Goal: Task Accomplishment & Management: Manage account settings

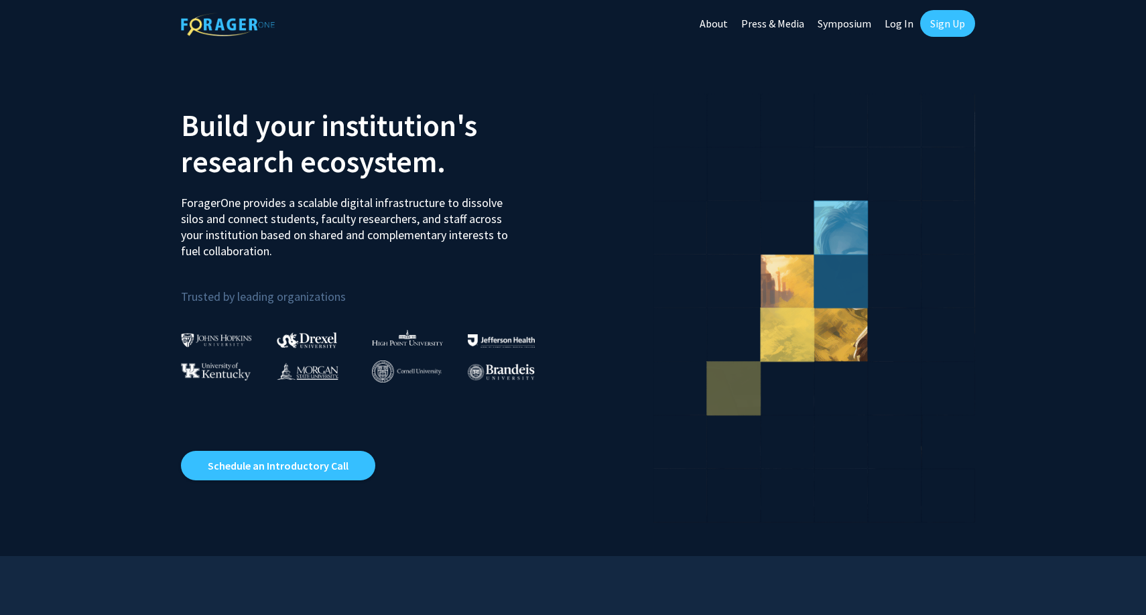
click at [887, 22] on link "Log In" at bounding box center [899, 23] width 42 height 47
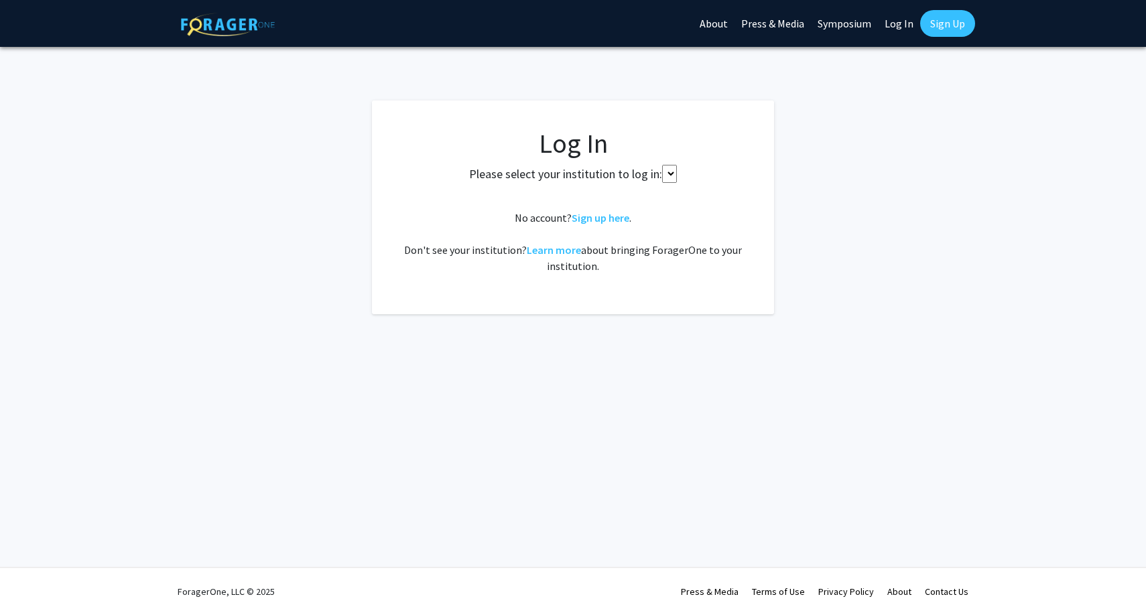
select select
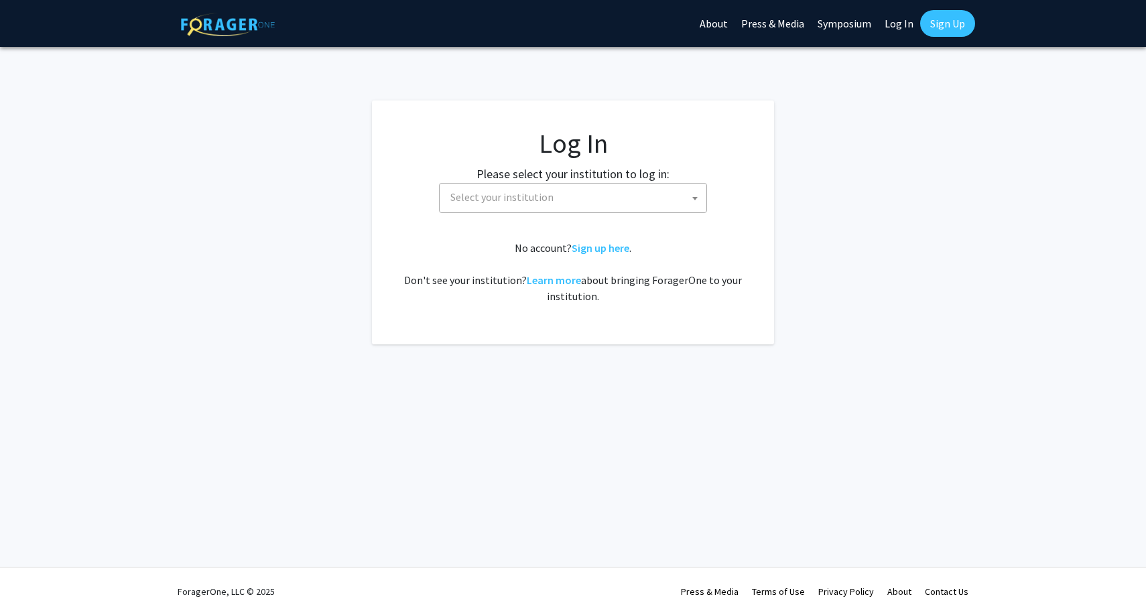
click at [943, 21] on link "Sign Up" at bounding box center [948, 23] width 55 height 27
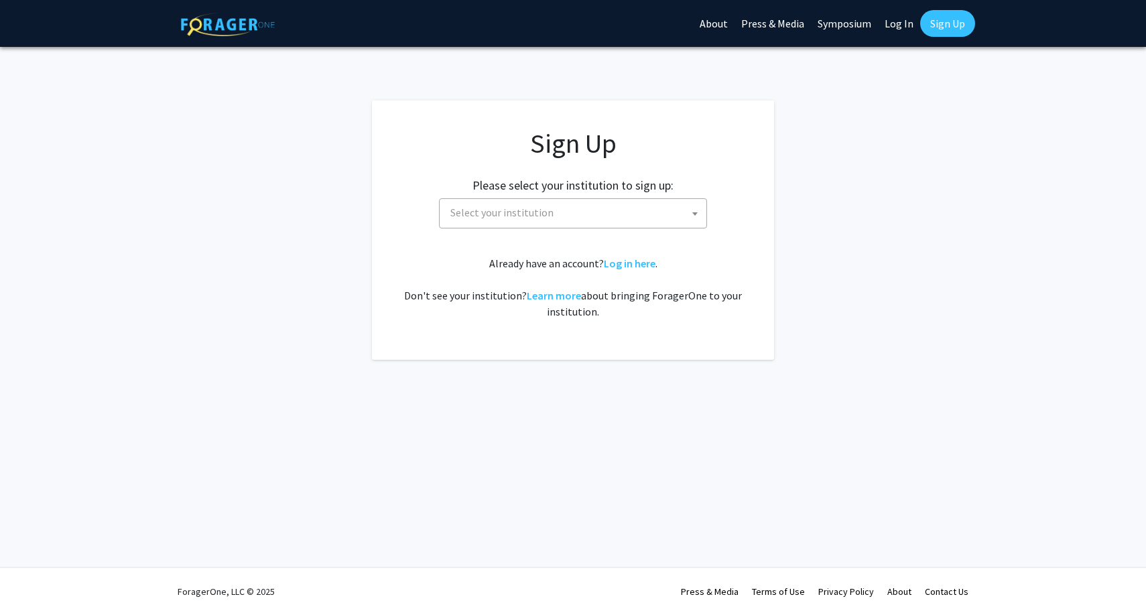
click at [593, 212] on span "Select your institution" at bounding box center [575, 212] width 261 height 27
type input "w"
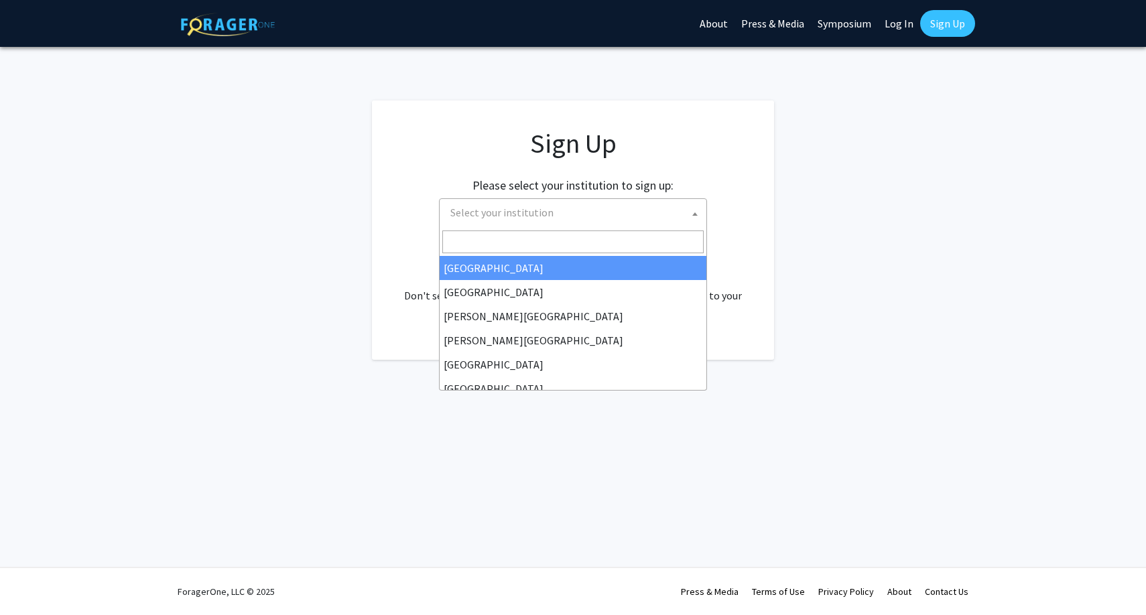
type input "w"
click at [516, 240] on input "university of" at bounding box center [572, 242] width 261 height 23
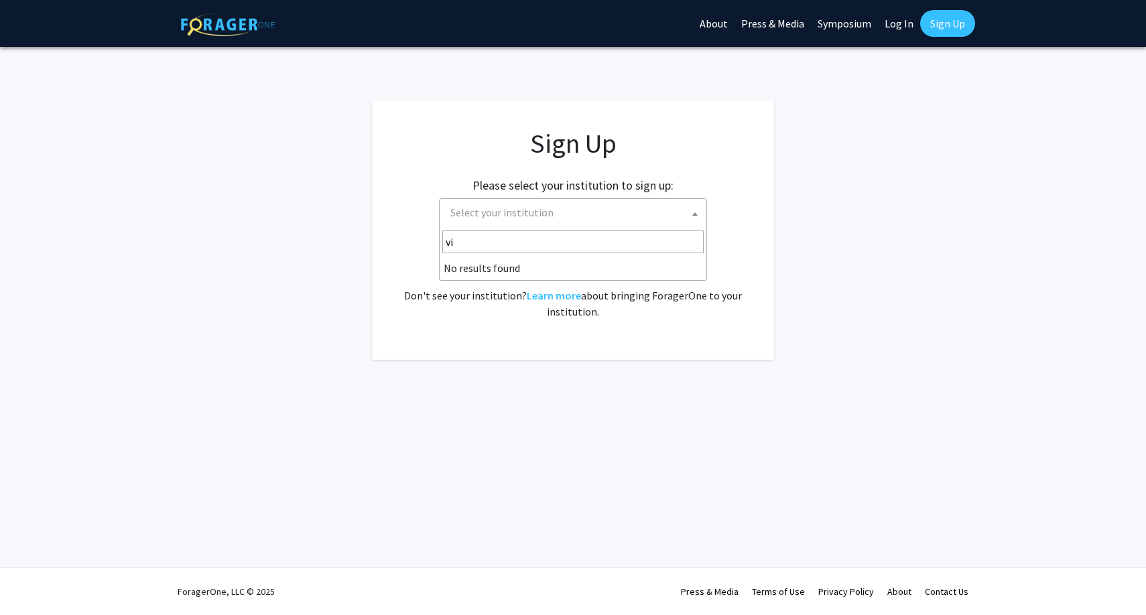
type input "v"
click at [905, 32] on link "Log In" at bounding box center [899, 23] width 42 height 47
select select
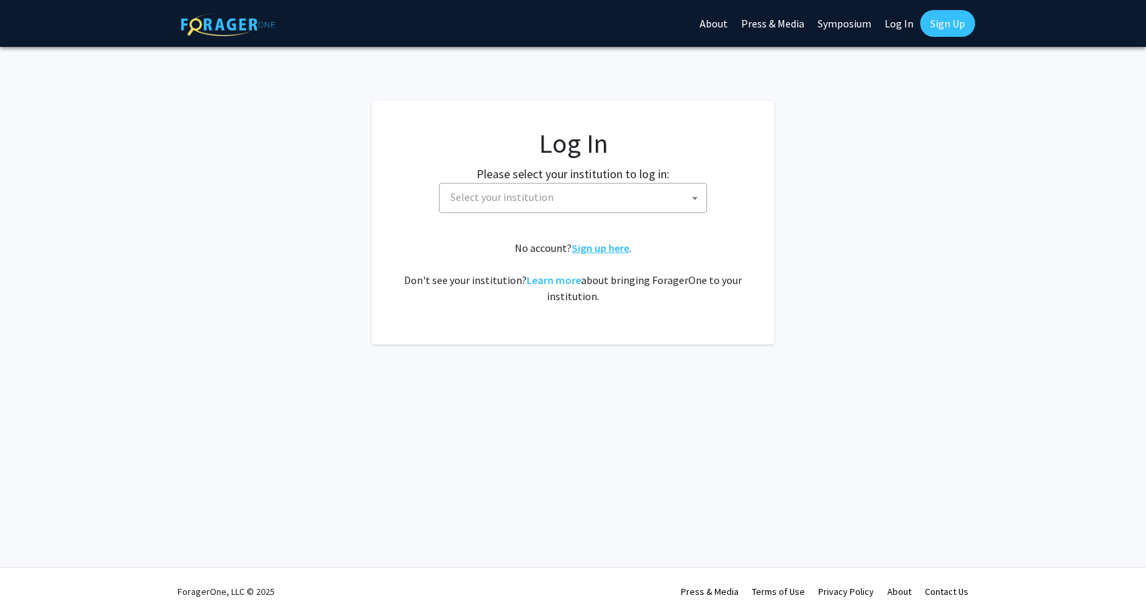
click at [608, 249] on link "Sign up here" at bounding box center [601, 247] width 58 height 13
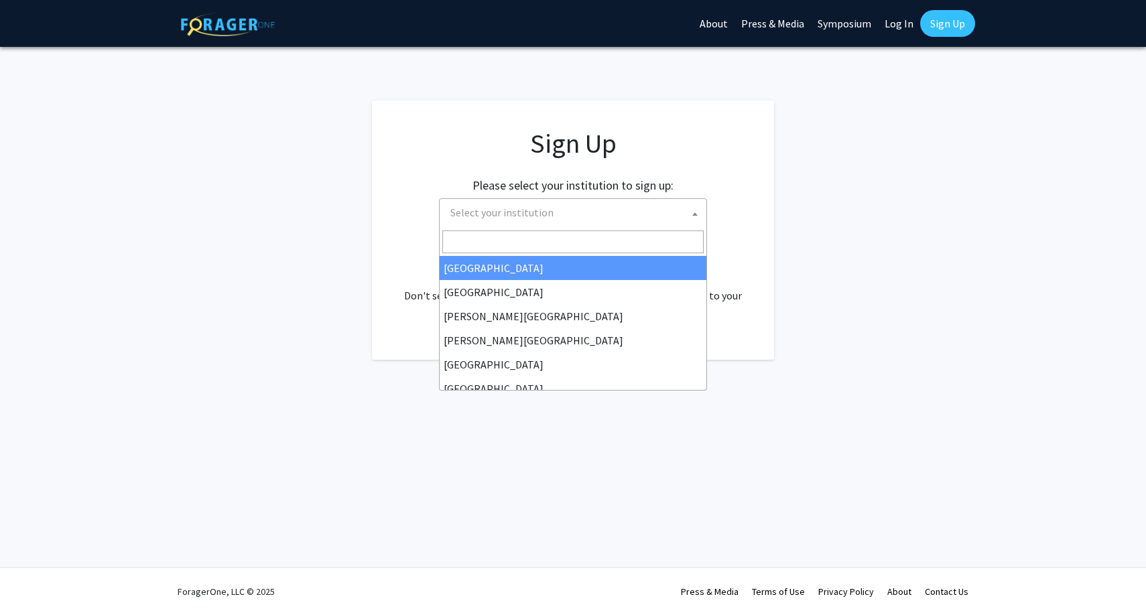
click at [607, 219] on span "Select your institution" at bounding box center [575, 212] width 261 height 27
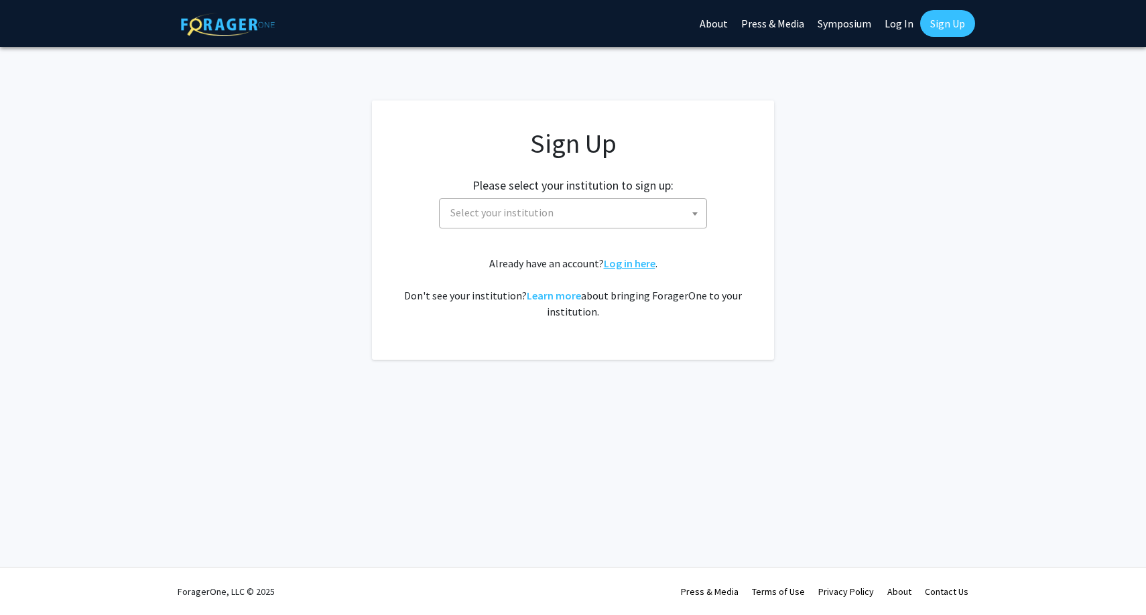
click at [636, 263] on link "Log in here" at bounding box center [630, 263] width 52 height 13
select select
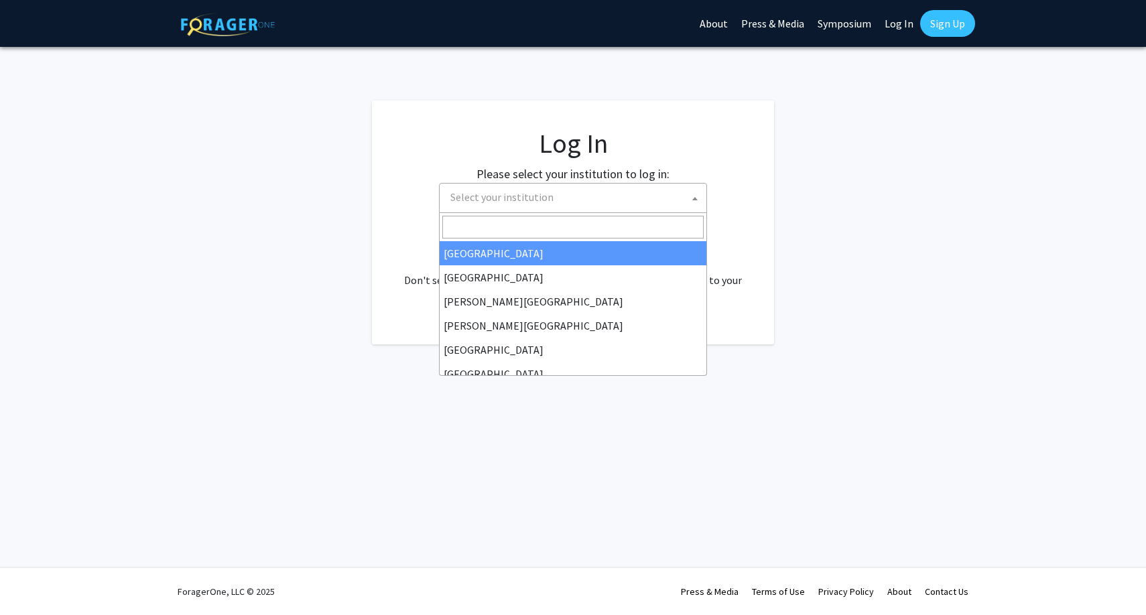
click at [560, 203] on span "Select your institution" at bounding box center [575, 197] width 261 height 27
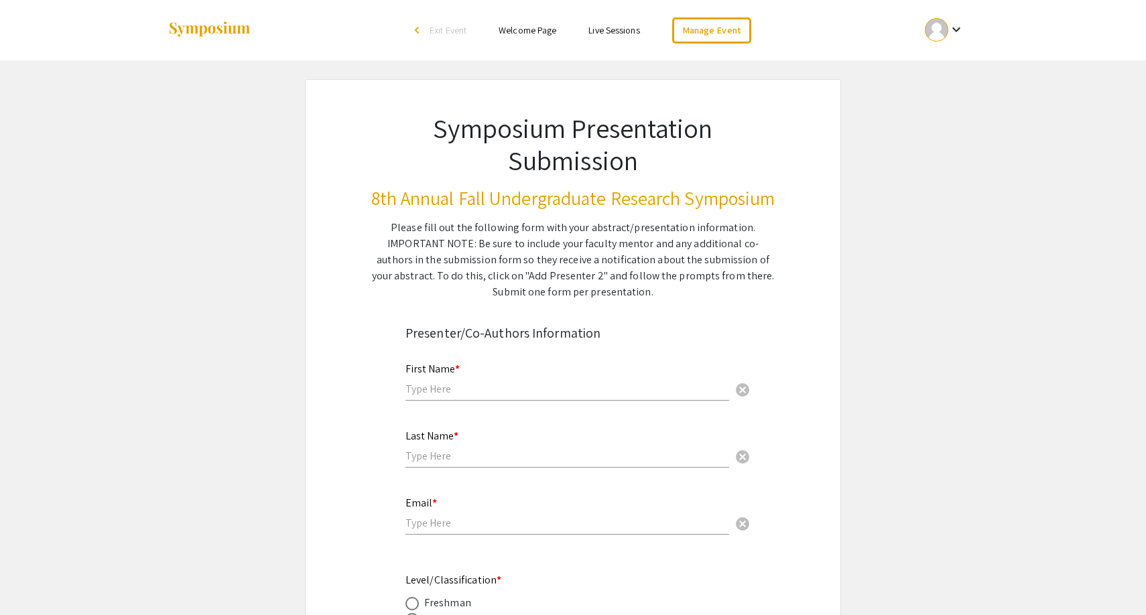
click at [953, 16] on div "keyboard_arrow_down" at bounding box center [945, 30] width 46 height 30
click at [957, 72] on button "My Account" at bounding box center [952, 66] width 82 height 32
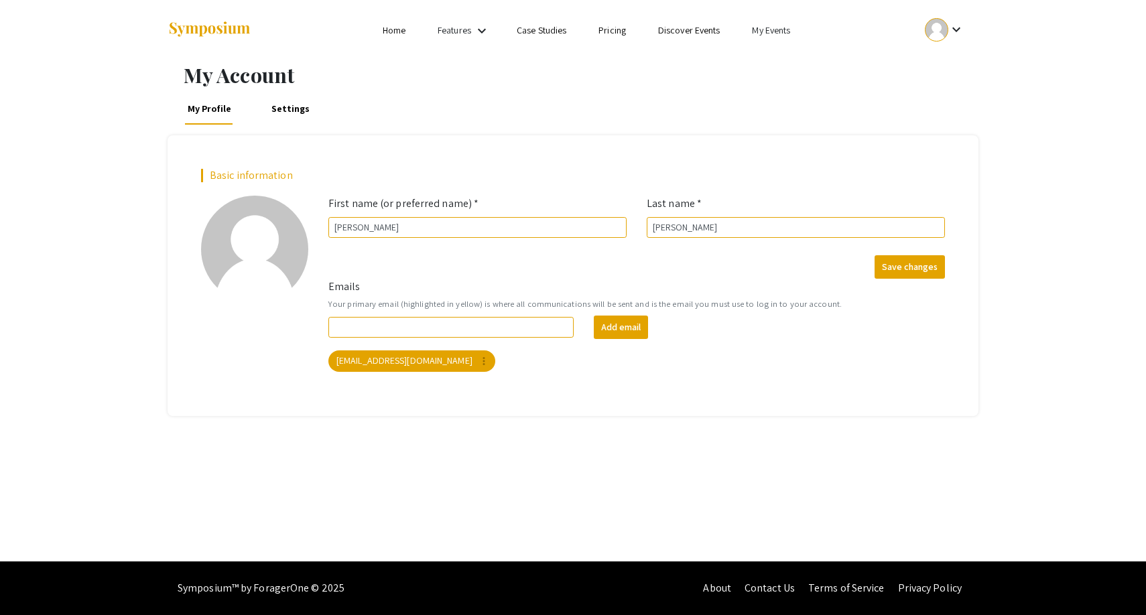
click at [945, 31] on div at bounding box center [936, 29] width 23 height 23
click at [940, 131] on button "Sign out" at bounding box center [952, 131] width 82 height 32
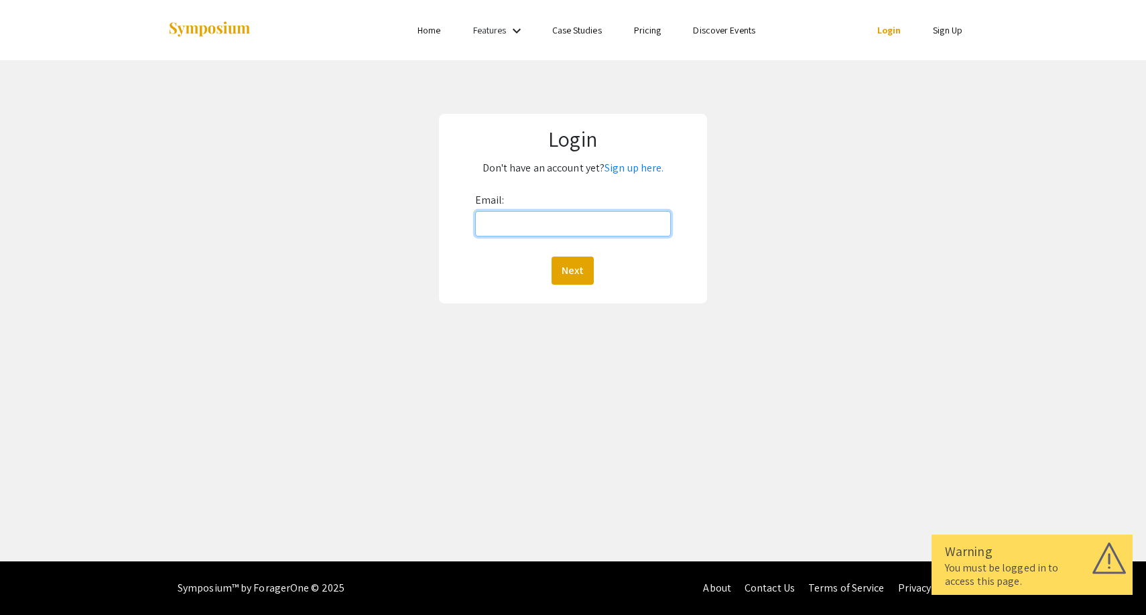
type input "[EMAIL_ADDRESS][DOMAIN_NAME]"
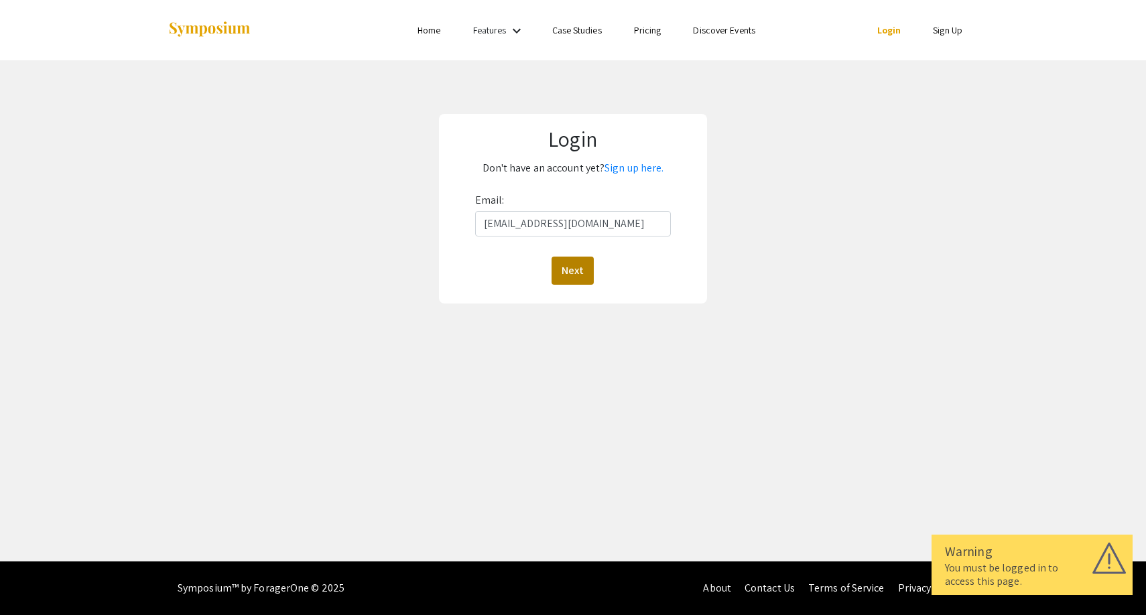
click at [565, 265] on button "Next" at bounding box center [573, 271] width 42 height 28
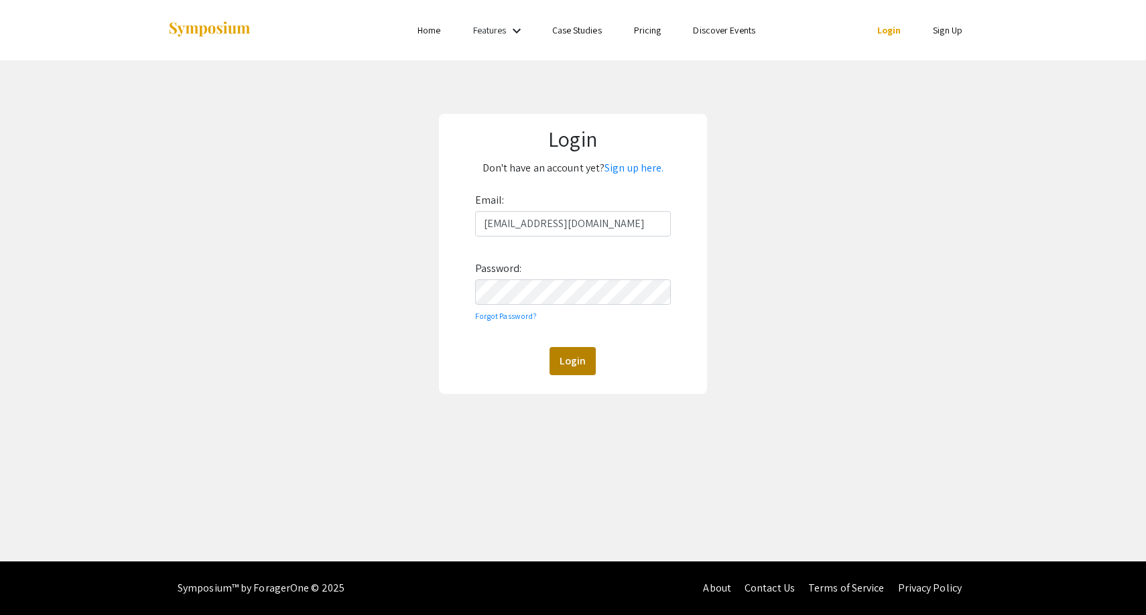
click at [567, 354] on button "Login" at bounding box center [573, 361] width 46 height 28
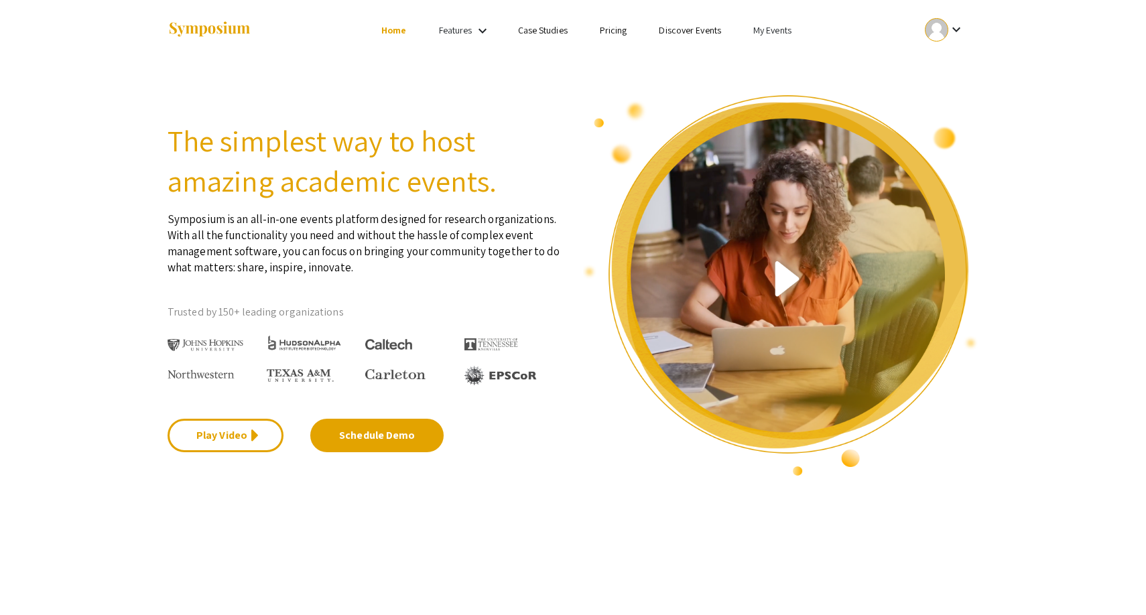
click at [784, 27] on link "My Events" at bounding box center [773, 30] width 38 height 12
click at [786, 58] on button "Events I've organized" at bounding box center [794, 60] width 115 height 32
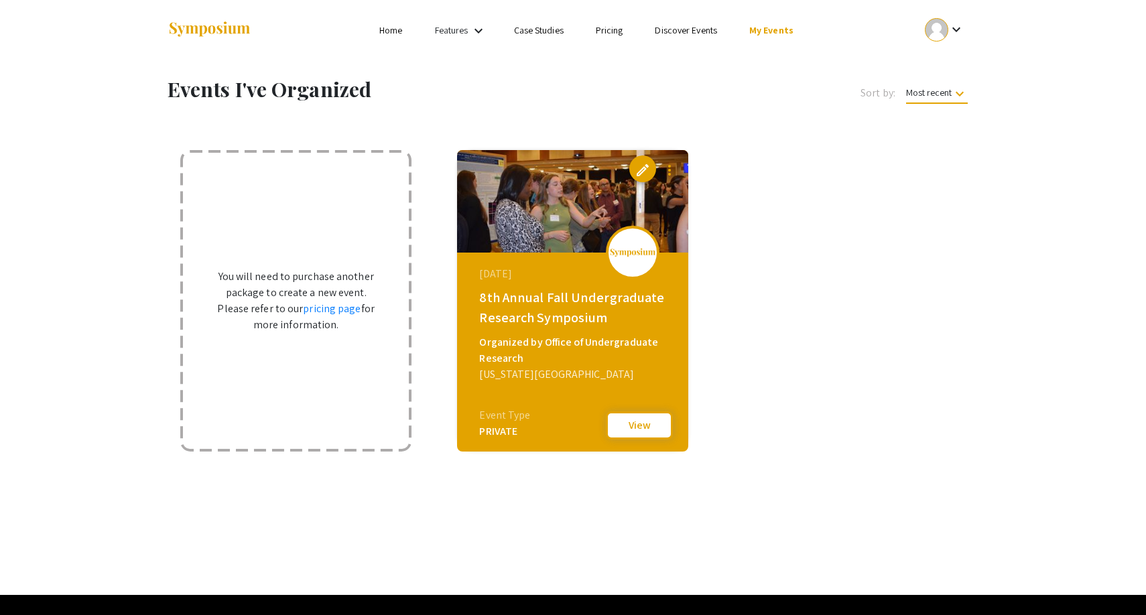
click at [632, 422] on button "View" at bounding box center [639, 426] width 67 height 28
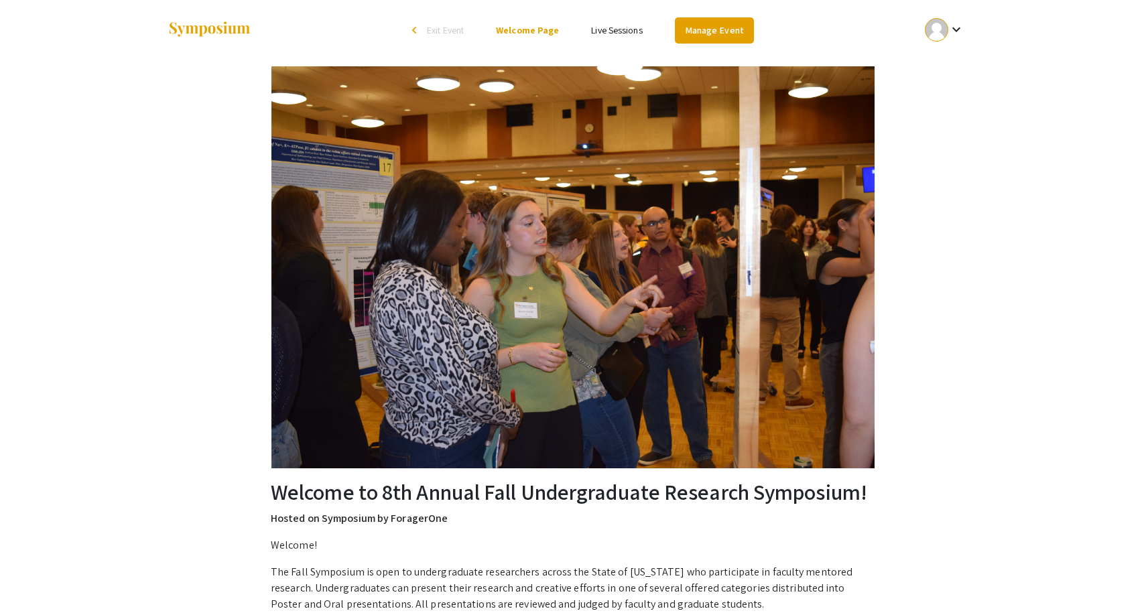
click at [709, 32] on link "Manage Event" at bounding box center [714, 30] width 79 height 26
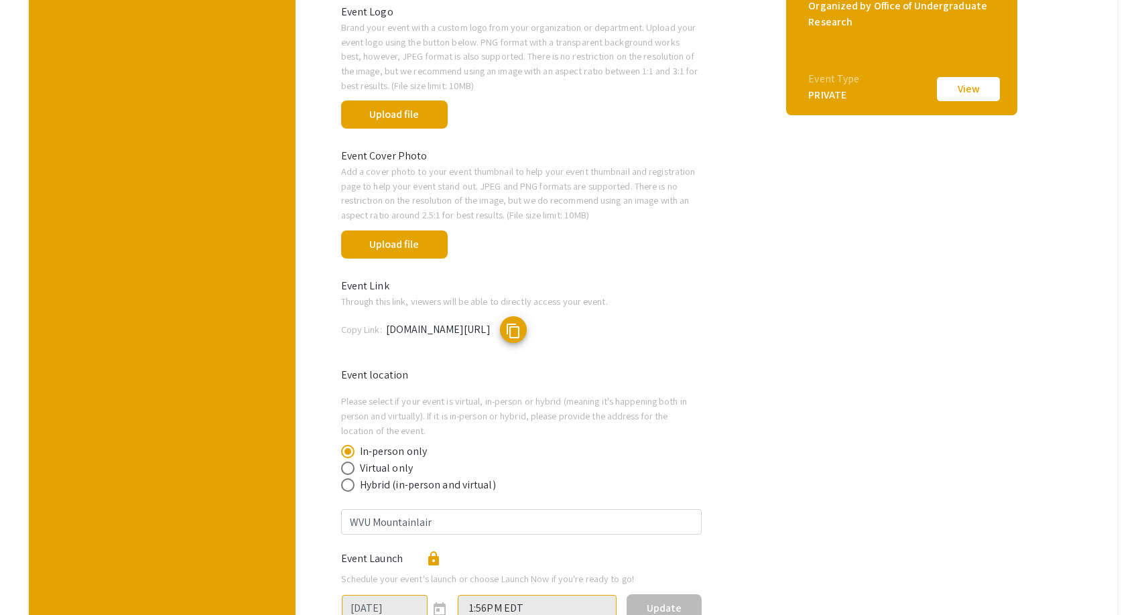
scroll to position [433, 0]
